Goal: Task Accomplishment & Management: Use online tool/utility

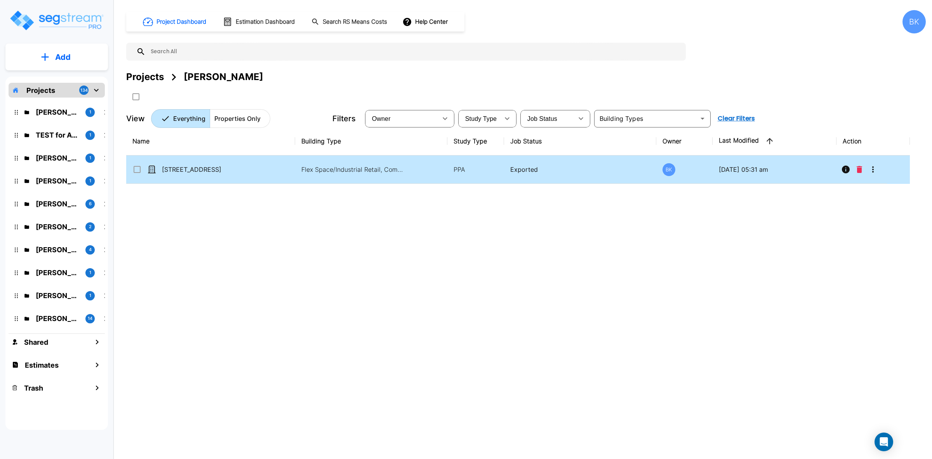
click at [386, 170] on p "Flex Space/Industrial Retail, Commercial Property Site" at bounding box center [353, 169] width 105 height 9
checkbox input "true"
click at [874, 169] on icon "More-Options" at bounding box center [873, 169] width 9 height 9
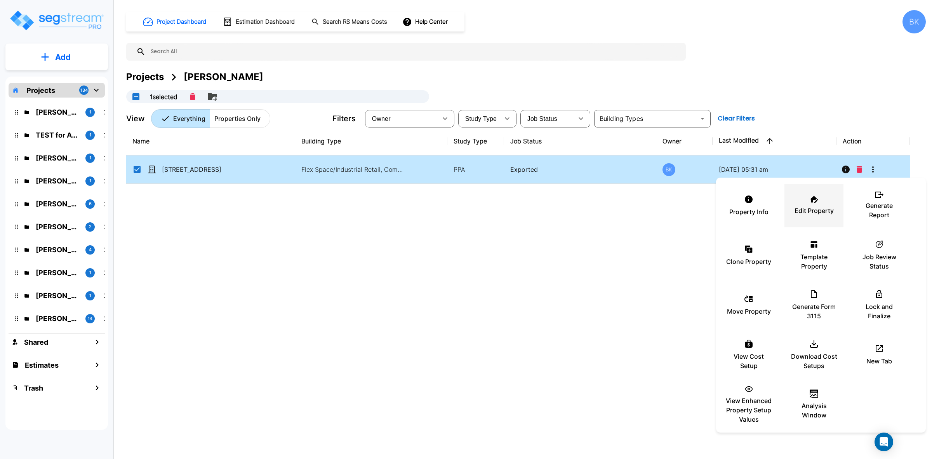
click at [816, 200] on icon at bounding box center [814, 199] width 8 height 7
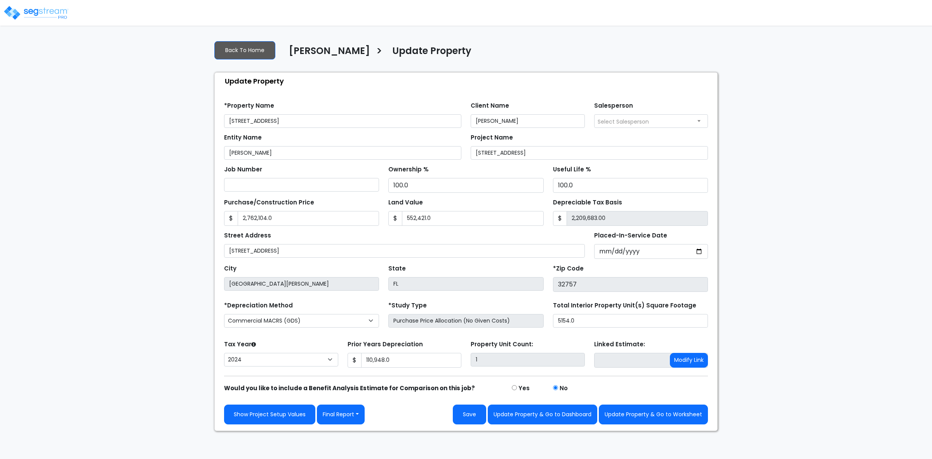
select select "2024"
click at [356, 417] on button "Final Report" at bounding box center [341, 414] width 48 height 20
click at [354, 376] on link "Report Images" at bounding box center [357, 374] width 81 height 18
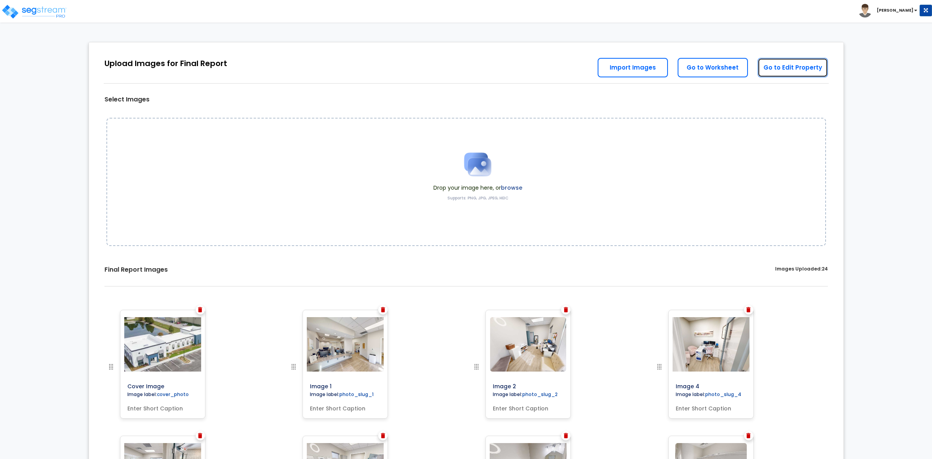
click at [813, 69] on link "Go to Edit Property" at bounding box center [793, 67] width 70 height 19
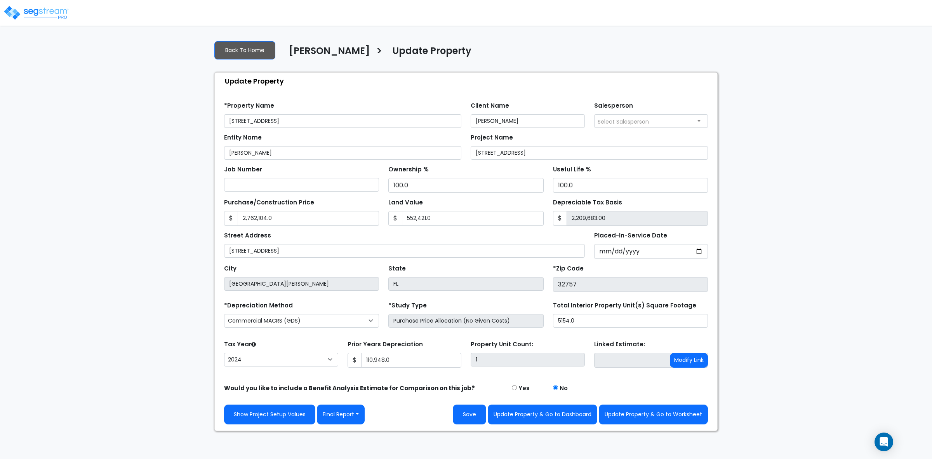
select select "2024"
click at [346, 414] on button "Final Report" at bounding box center [341, 414] width 48 height 20
click at [364, 360] on link "Report Custom Fields" at bounding box center [357, 357] width 81 height 18
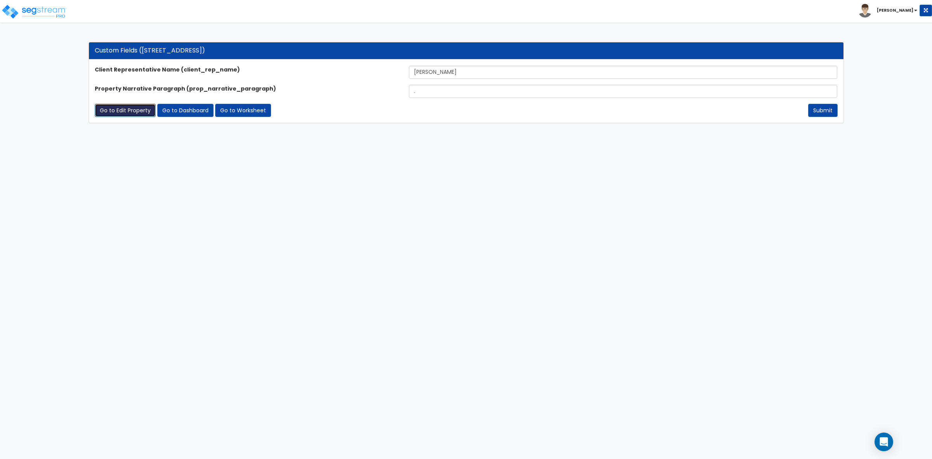
click at [129, 112] on link "Go to Edit Property" at bounding box center [125, 110] width 61 height 13
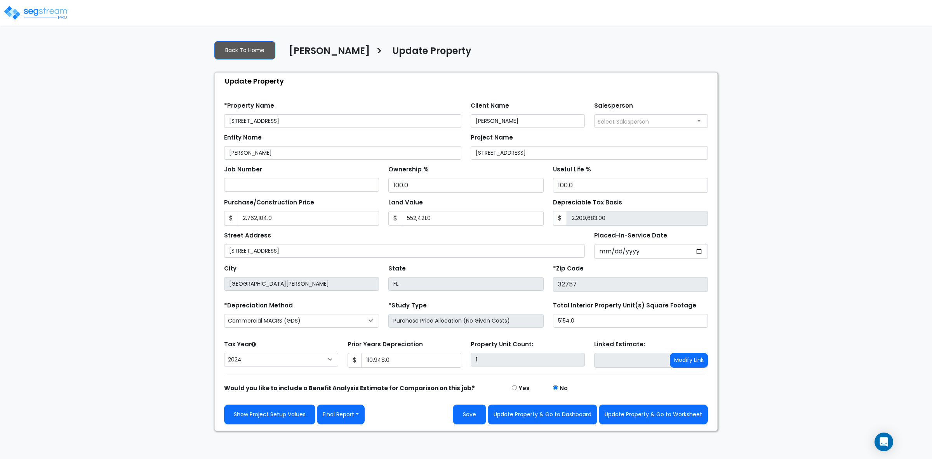
select select "2024"
click at [662, 409] on button "Update Property & Go to Worksheet" at bounding box center [653, 414] width 109 height 20
type input "2762104"
type input "552421"
type input "110948"
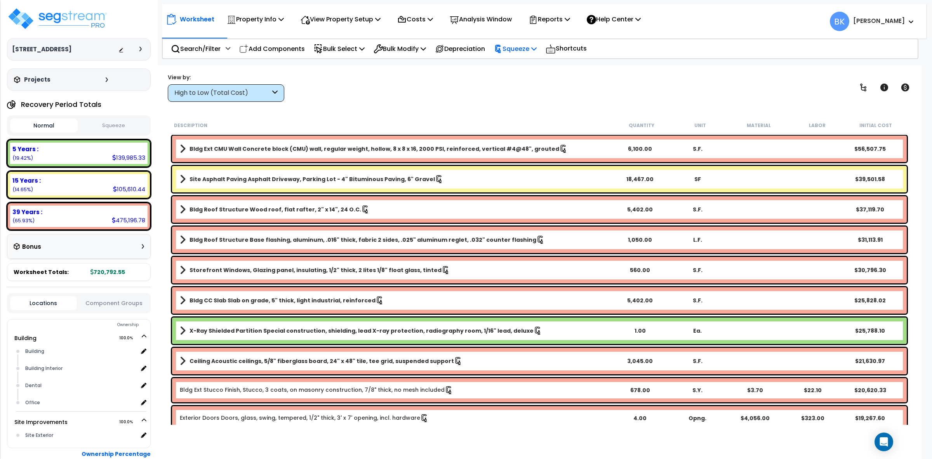
click at [530, 50] on p "Squeeze" at bounding box center [515, 49] width 43 height 10
click at [621, 94] on div "View by: High to Low (Total Cost) High to Low (Total Cost)" at bounding box center [539, 87] width 749 height 29
click at [425, 20] on p "Costs" at bounding box center [415, 19] width 36 height 10
